Goal: Find specific page/section: Find specific page/section

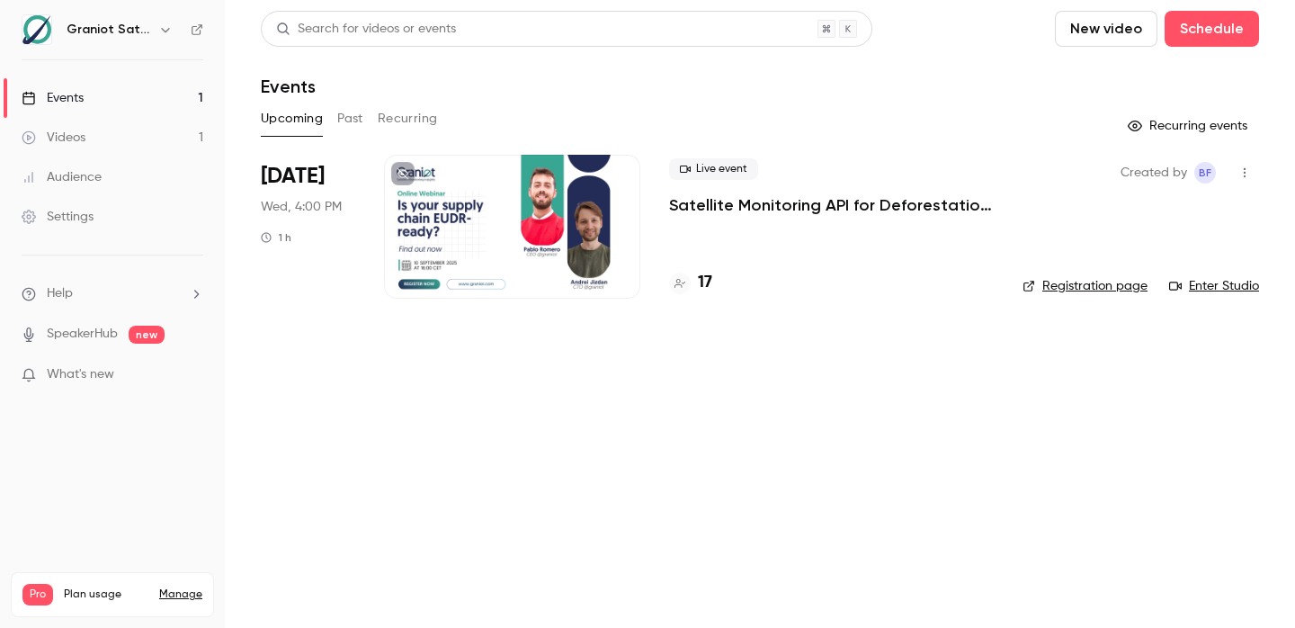
click at [710, 286] on h4 "17" at bounding box center [705, 283] width 14 height 24
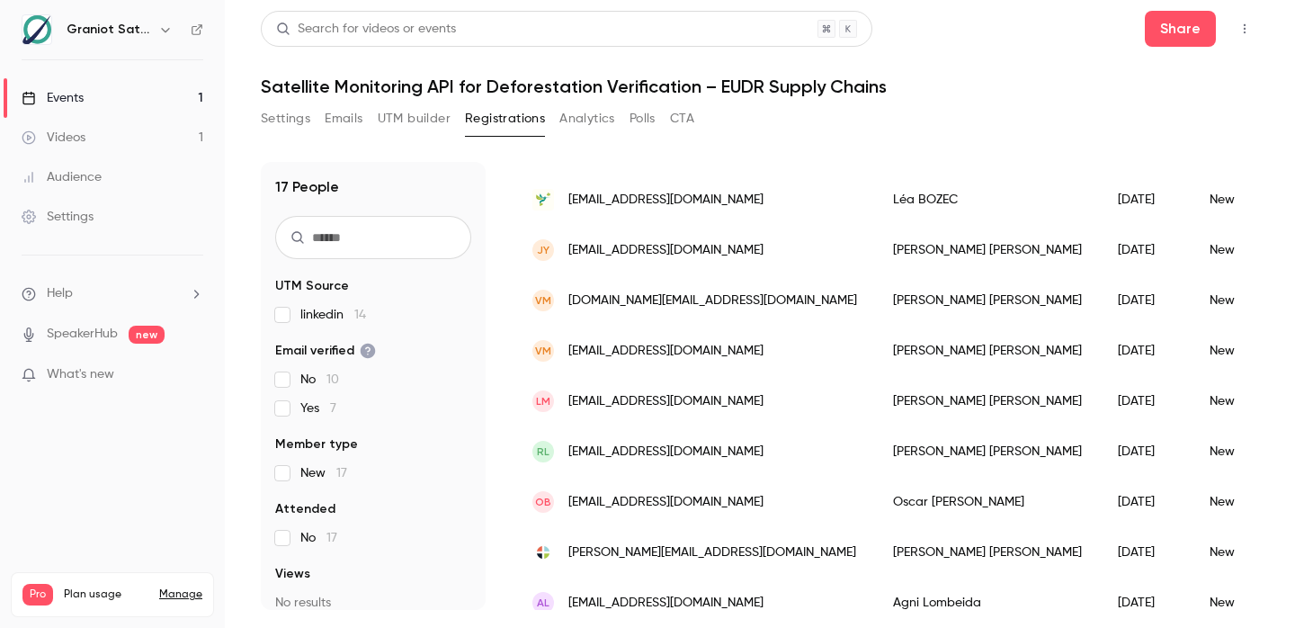
scroll to position [261, 0]
